Goal: Transaction & Acquisition: Purchase product/service

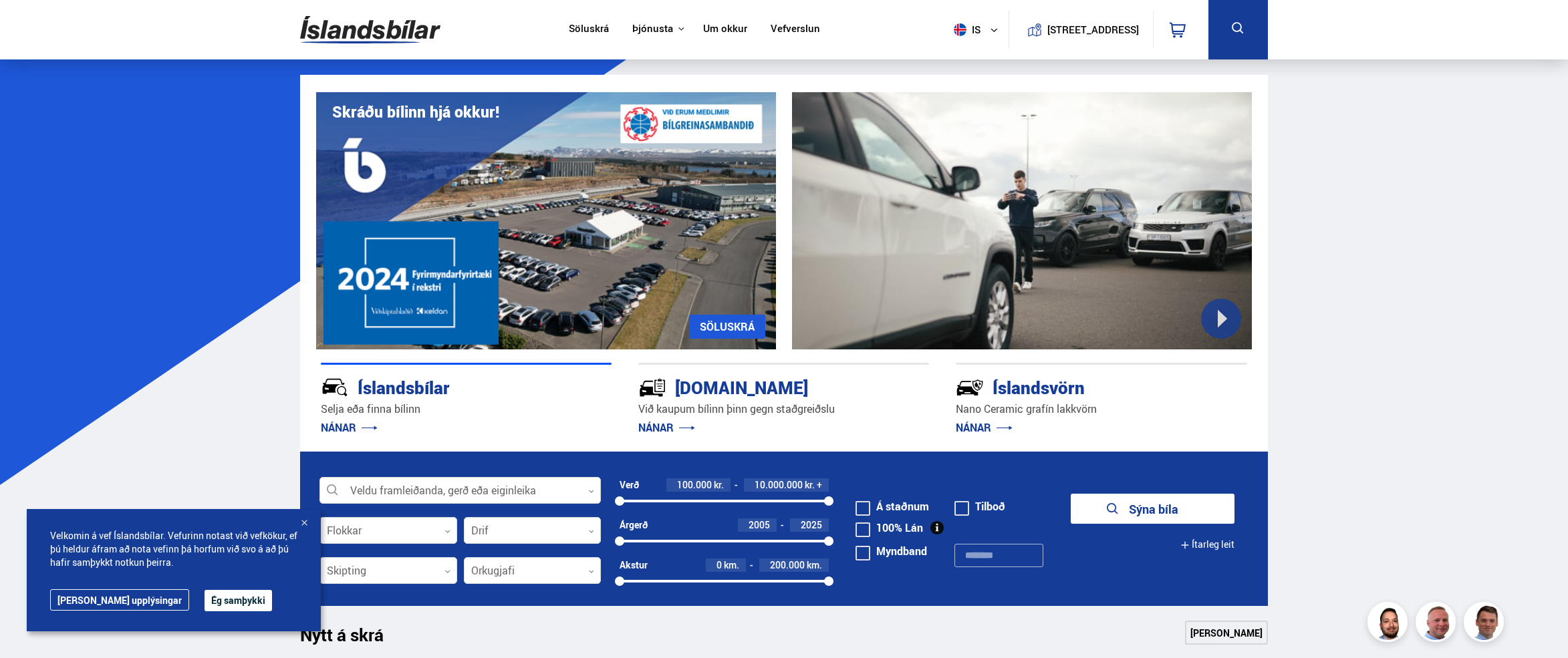
click at [790, 31] on link "Vefverslun" at bounding box center [796, 30] width 50 height 14
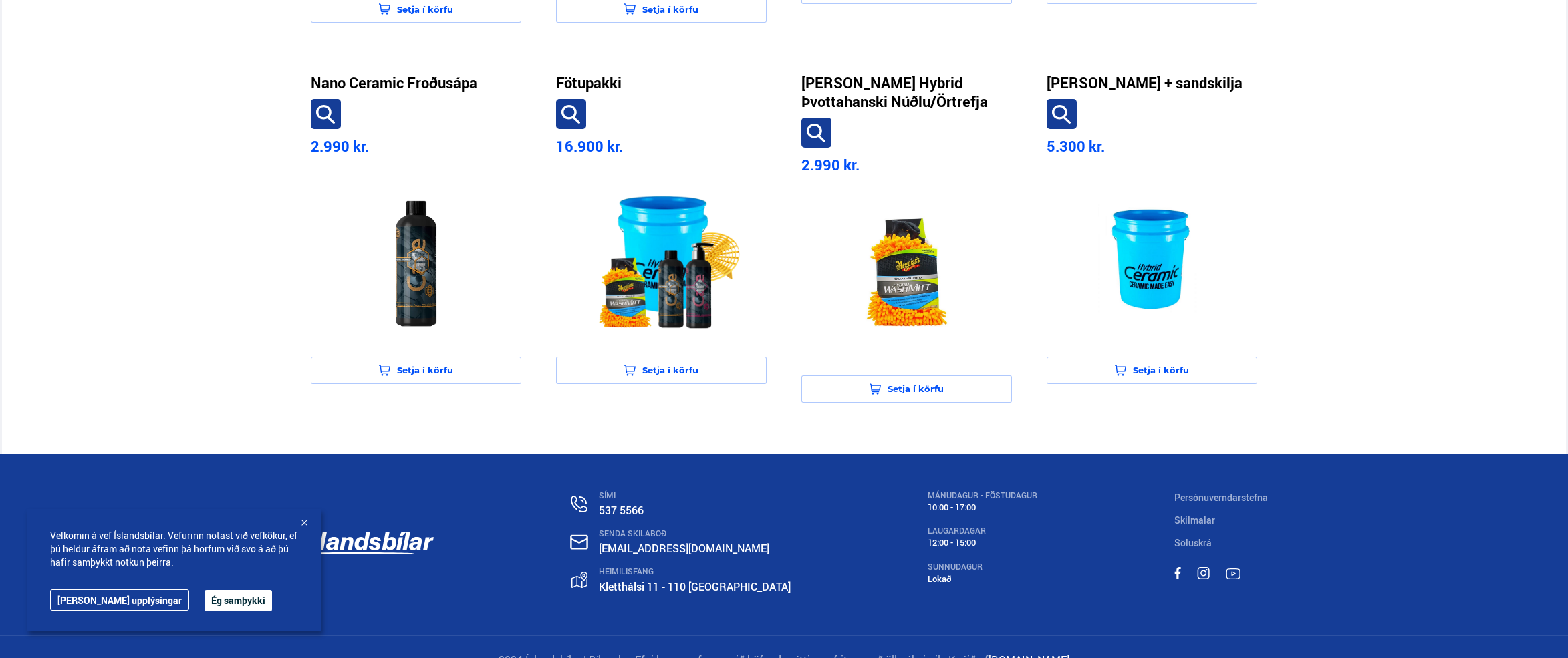
scroll to position [1119, 0]
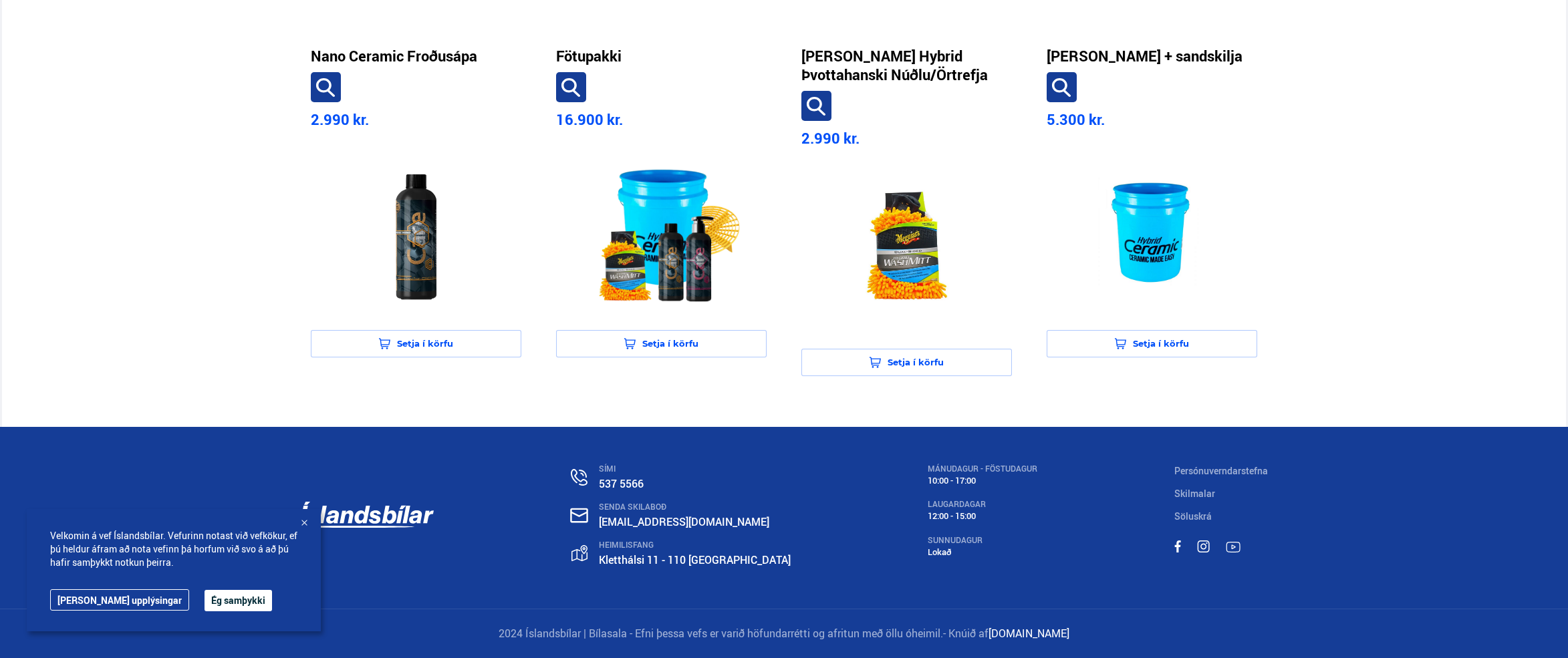
click at [214, 602] on button "Ég samþykki" at bounding box center [238, 601] width 68 height 21
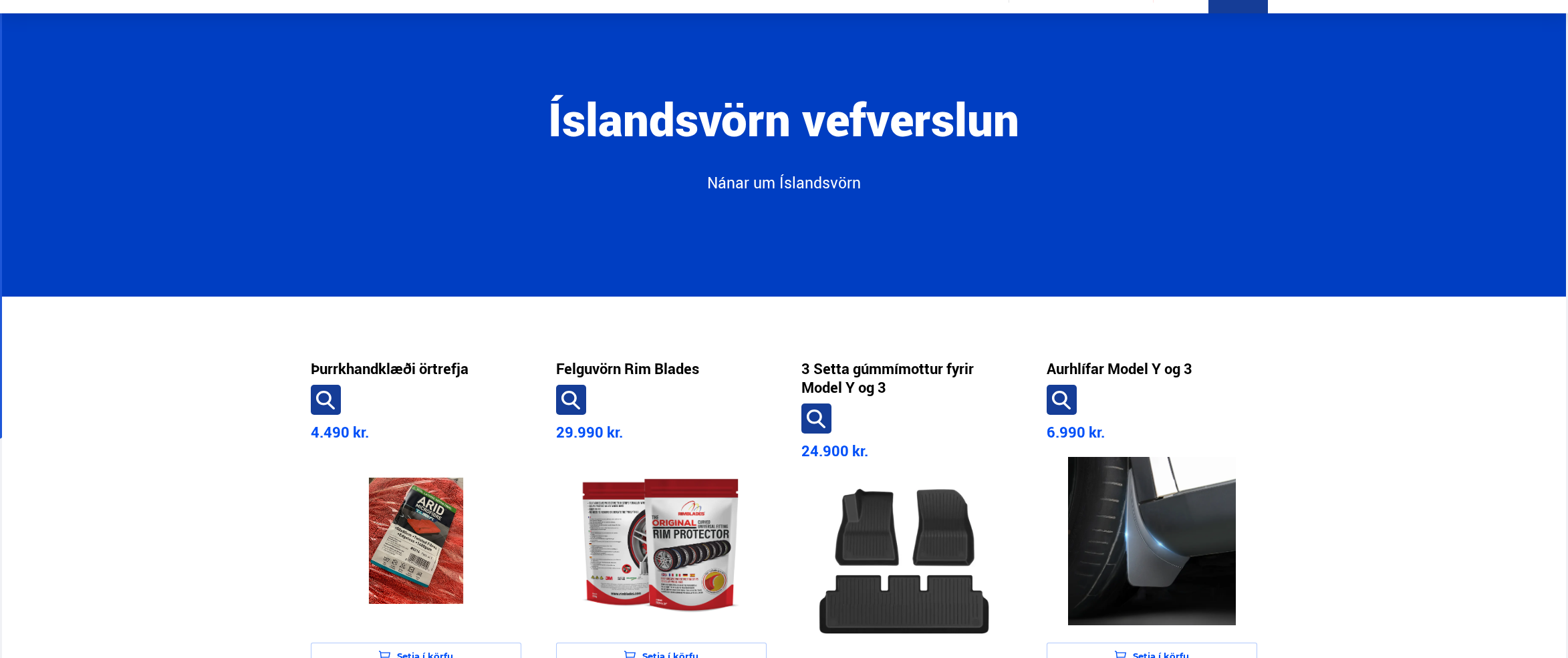
scroll to position [0, 0]
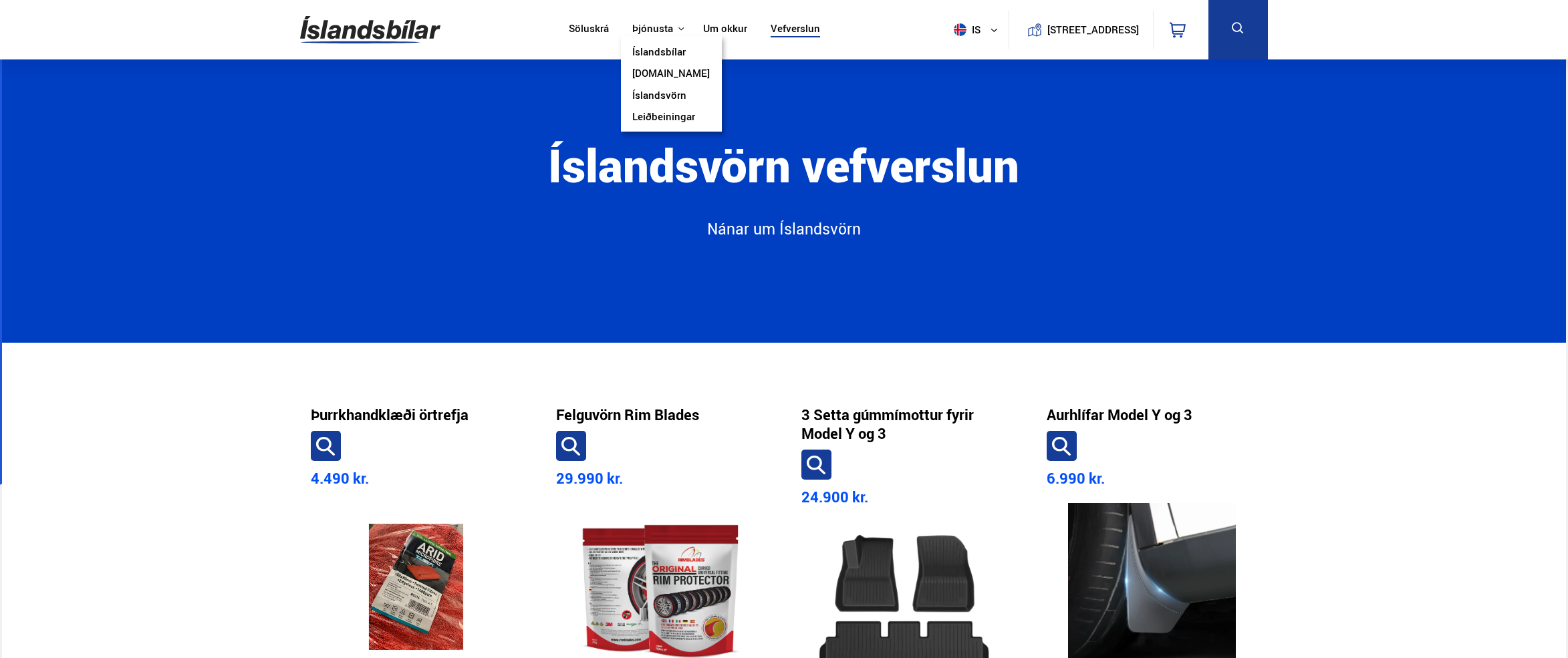
click at [664, 97] on link "Íslandsvörn" at bounding box center [659, 96] width 54 height 14
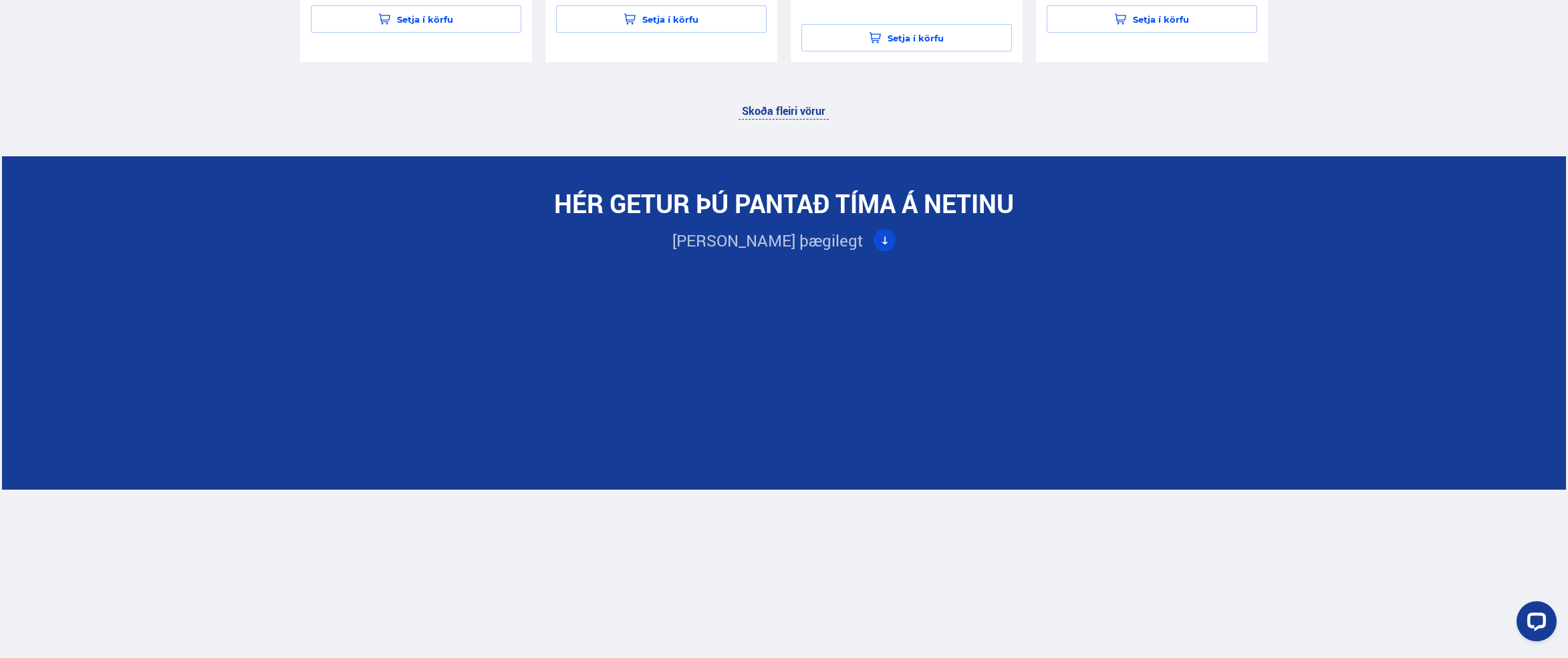
scroll to position [3737, 0]
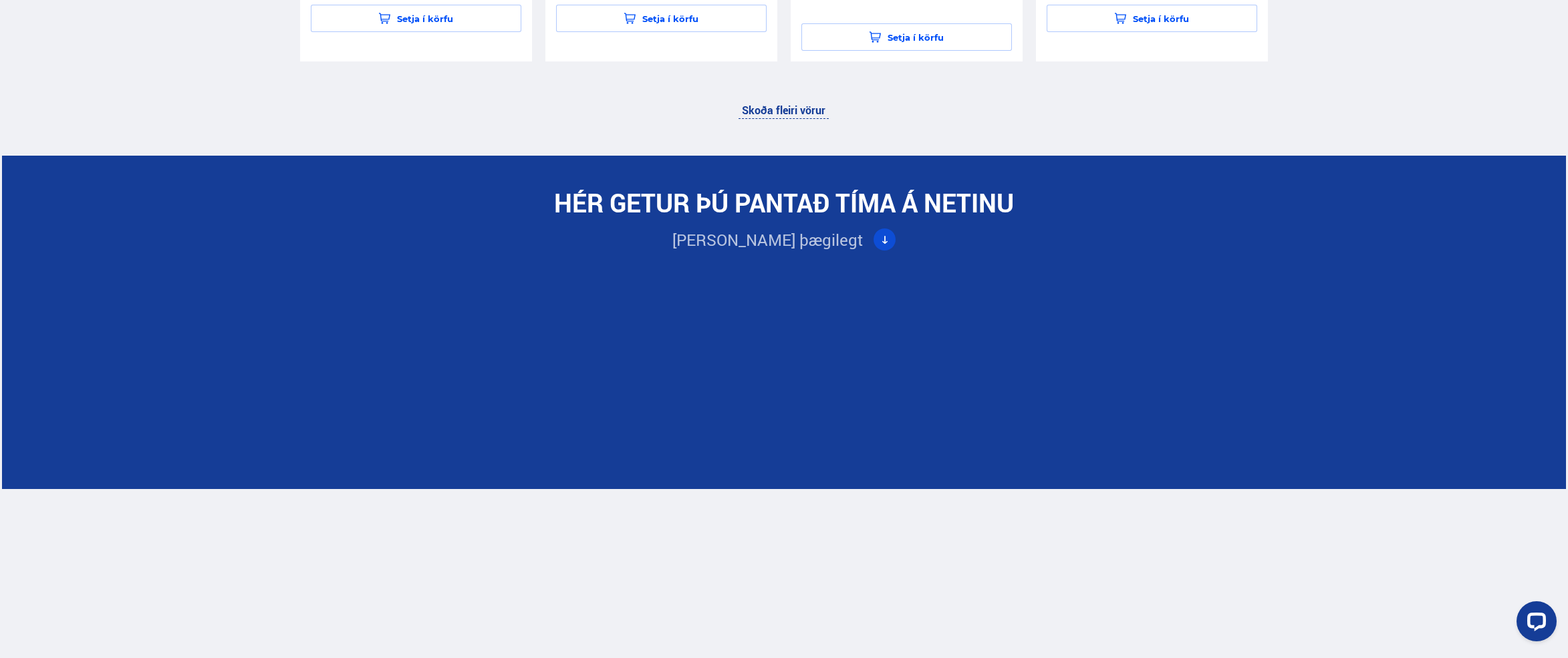
click at [784, 101] on link "Skoða fleiri vörur" at bounding box center [784, 110] width 90 height 17
